Goal: Check status: Check status

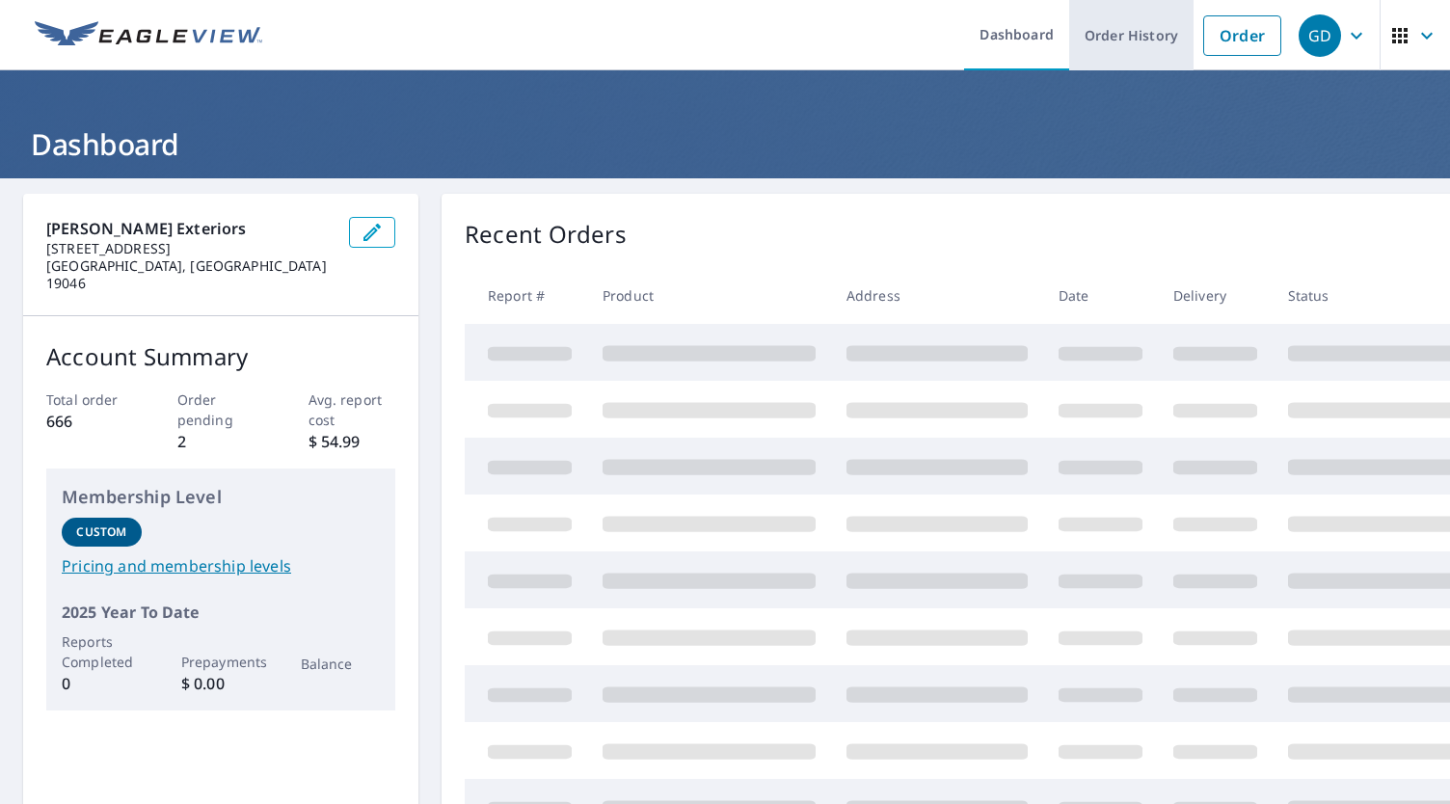
click at [1128, 25] on link "Order History" at bounding box center [1131, 35] width 124 height 70
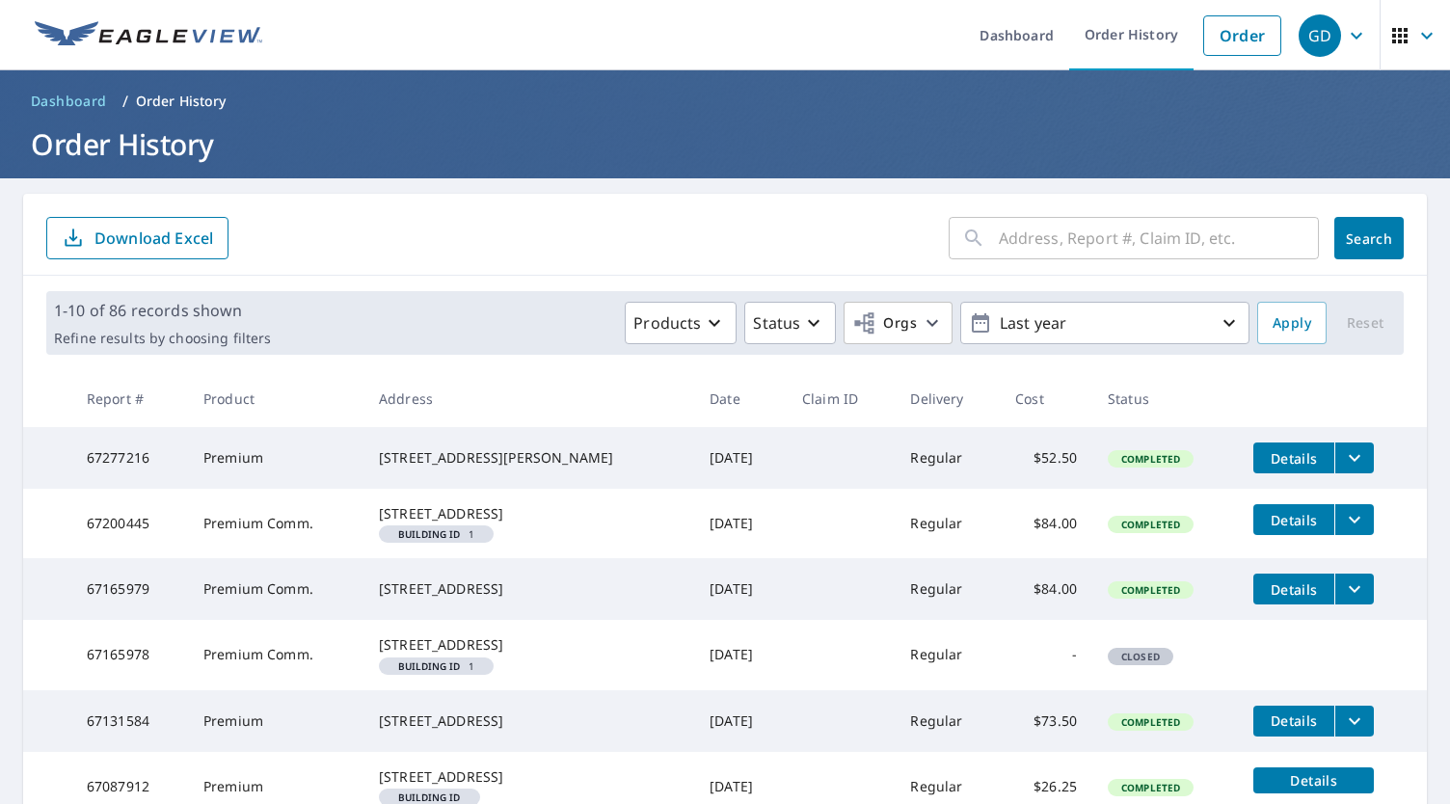
click at [1093, 242] on input "text" at bounding box center [1159, 238] width 320 height 54
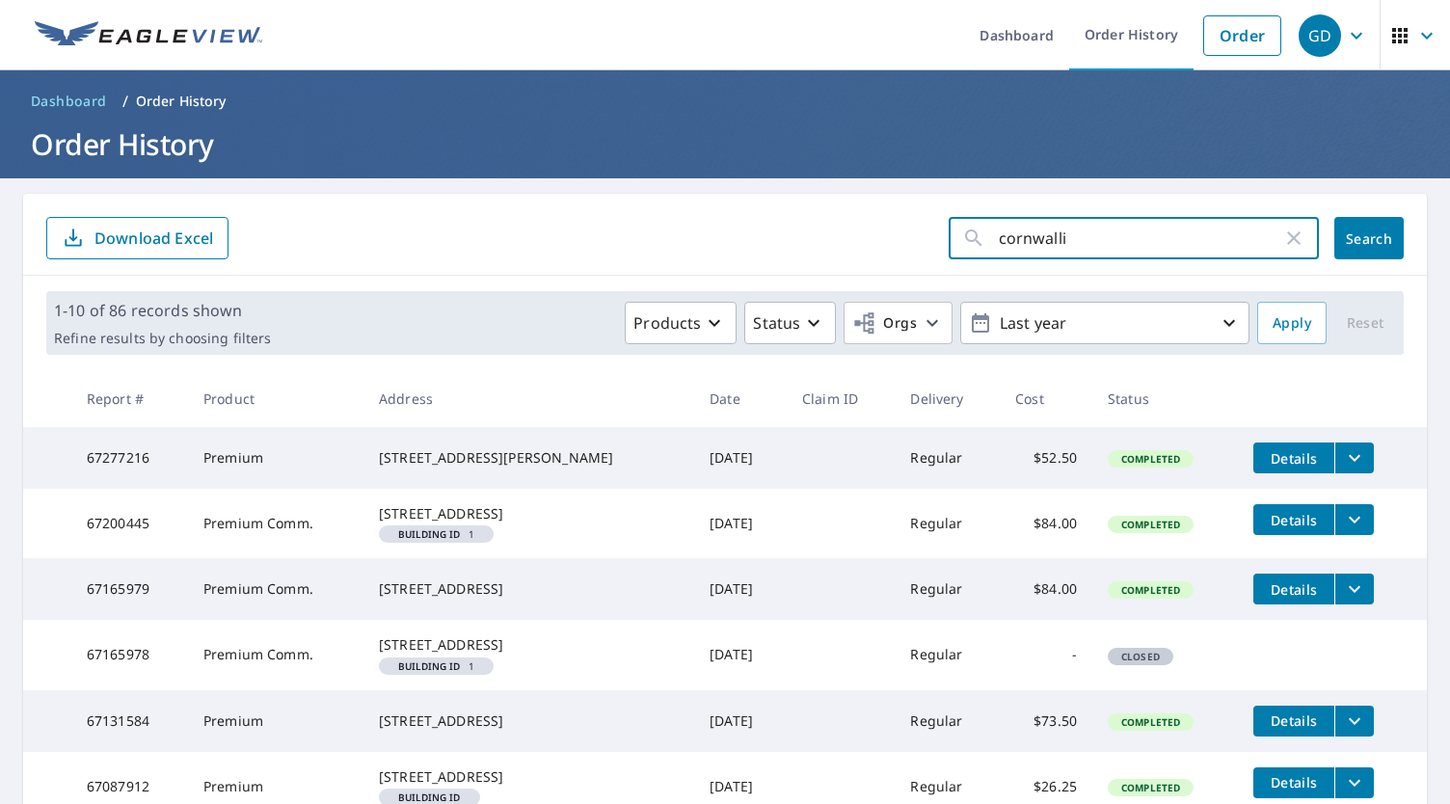
type input "cornwallis"
click button "Search" at bounding box center [1368, 238] width 69 height 42
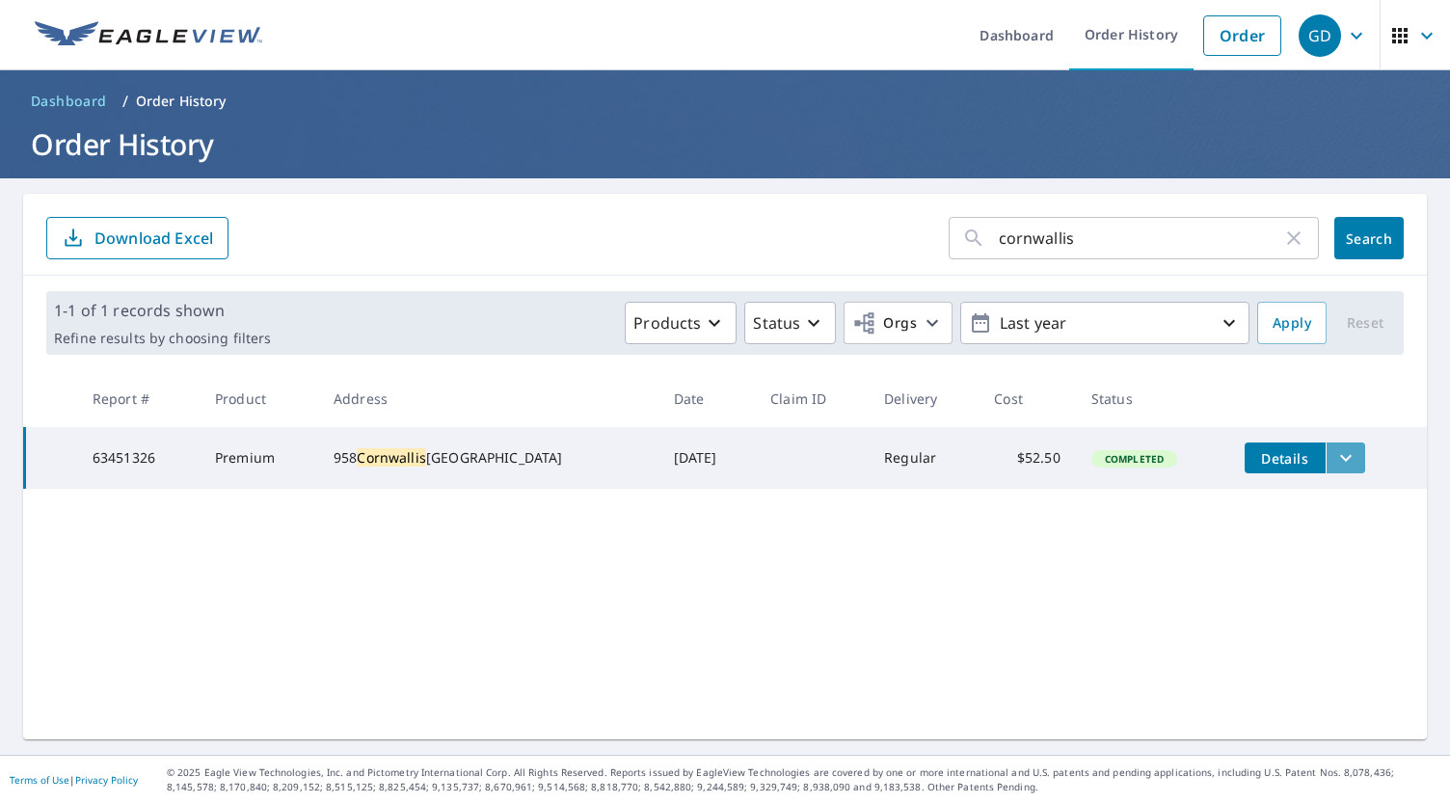
click at [1334, 449] on icon "filesDropdownBtn-63451326" at bounding box center [1345, 457] width 23 height 23
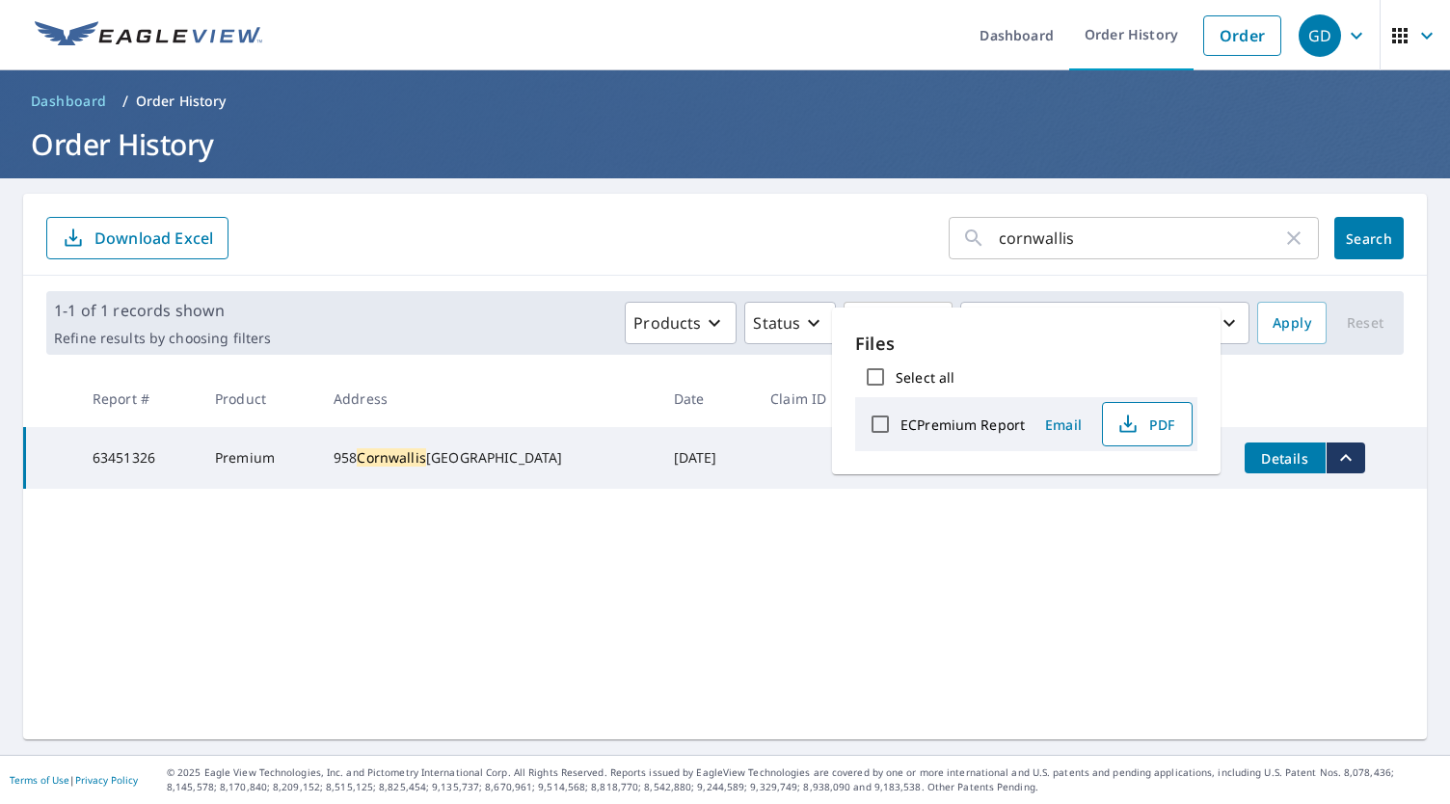
click at [1141, 421] on span "PDF" at bounding box center [1145, 424] width 62 height 23
